Goal: Task Accomplishment & Management: Use online tool/utility

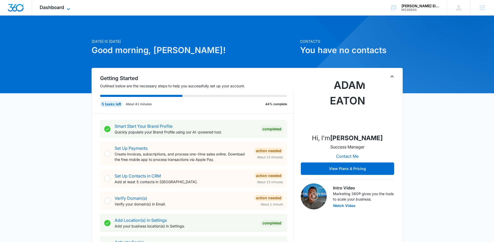
click at [71, 7] on icon at bounding box center [68, 9] width 6 height 6
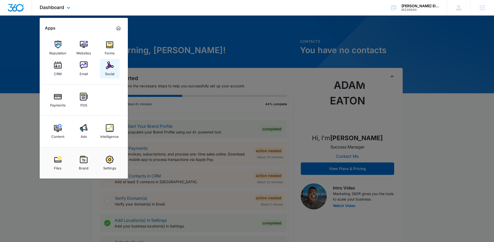
click at [107, 69] on img at bounding box center [110, 65] width 8 height 8
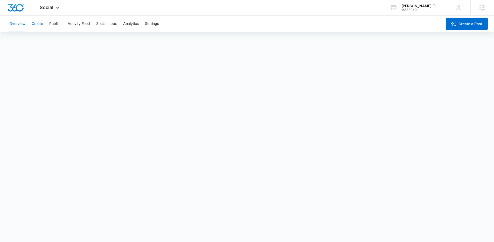
click at [40, 26] on button "Create" at bounding box center [37, 24] width 11 height 17
click at [51, 41] on button "Approvals" at bounding box center [50, 39] width 17 height 15
click at [19, 24] on button "Overview" at bounding box center [17, 24] width 16 height 17
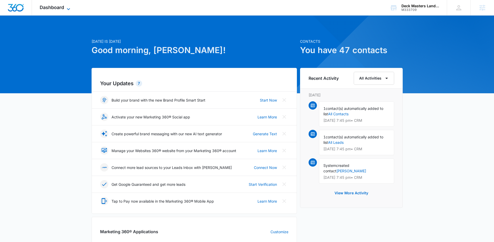
click at [66, 6] on icon at bounding box center [68, 9] width 6 height 6
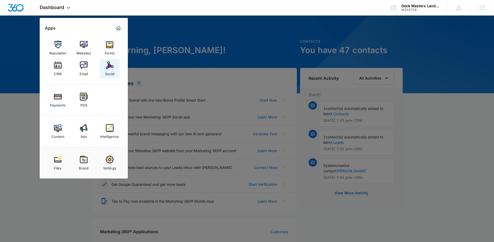
click at [103, 67] on link "Social" at bounding box center [110, 69] width 20 height 20
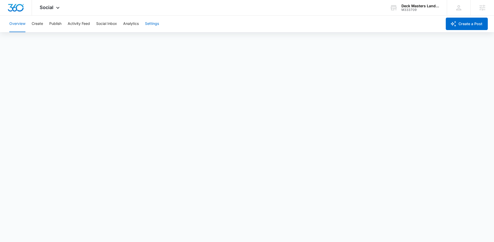
click at [153, 26] on button "Settings" at bounding box center [152, 24] width 14 height 17
click at [21, 22] on button "Overview" at bounding box center [17, 24] width 16 height 17
